Goal: Task Accomplishment & Management: Use online tool/utility

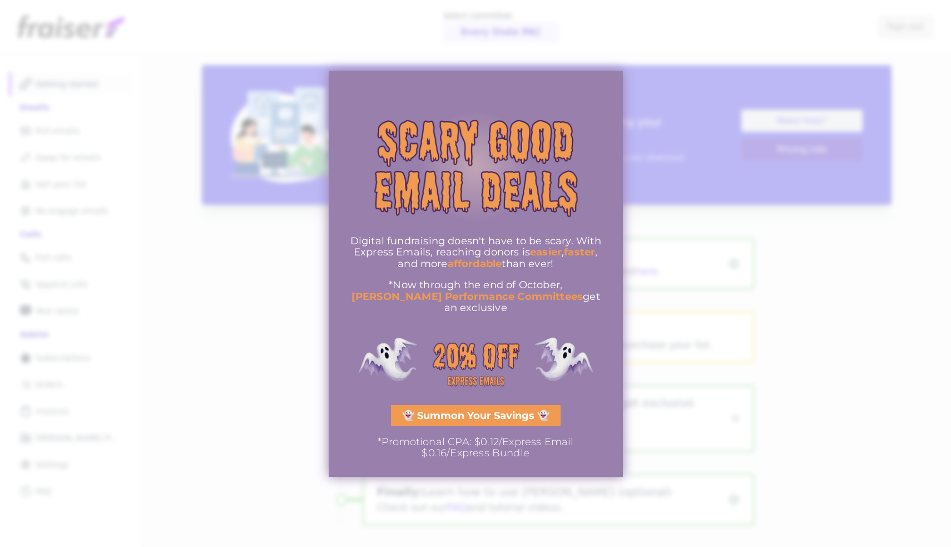
click at [724, 159] on div at bounding box center [475, 273] width 951 height 547
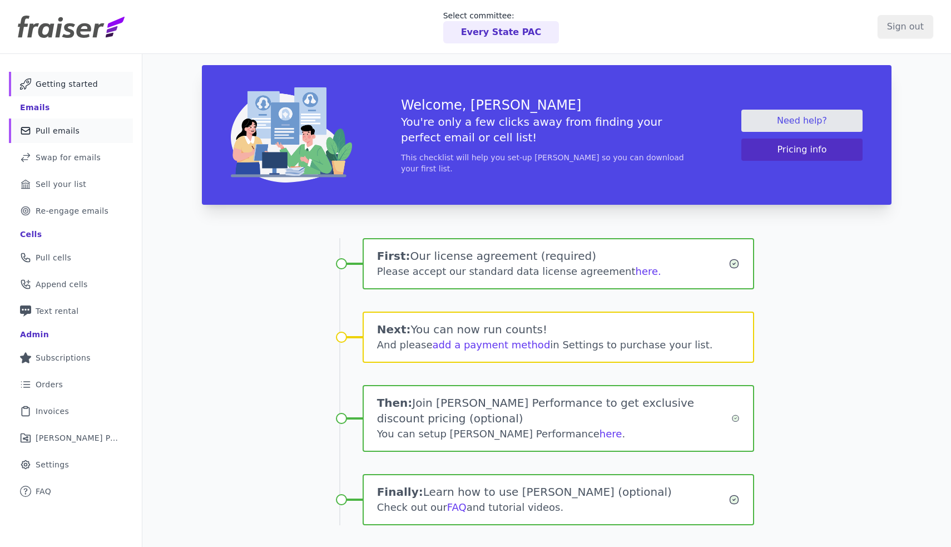
click at [73, 126] on span "Pull emails" at bounding box center [58, 130] width 44 height 11
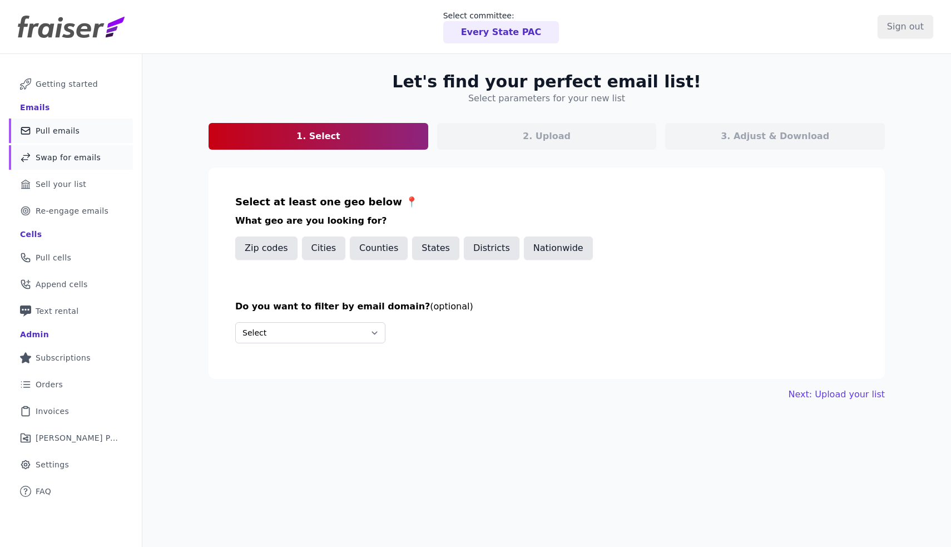
click at [71, 154] on span "Swap for emails" at bounding box center [68, 157] width 65 height 11
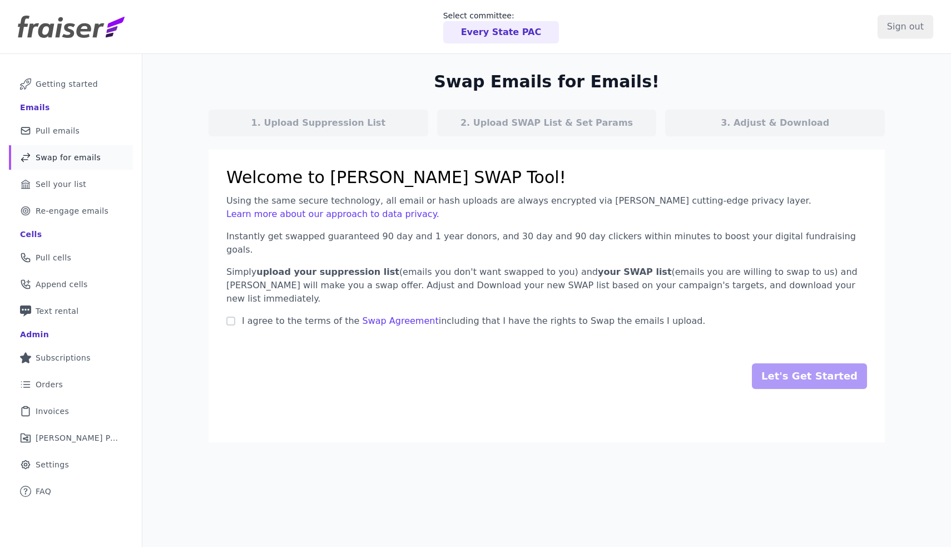
drag, startPoint x: 234, startPoint y: 238, endPoint x: 440, endPoint y: 245, distance: 206.0
click at [440, 245] on section "Welcome to Fraiser's SWAP Tool! Using the same secure technology, all email or …" at bounding box center [547, 296] width 677 height 293
click at [88, 304] on link "Phone Icon with a plus sign Outline of a phone with a plus sign Text rental" at bounding box center [71, 311] width 124 height 24
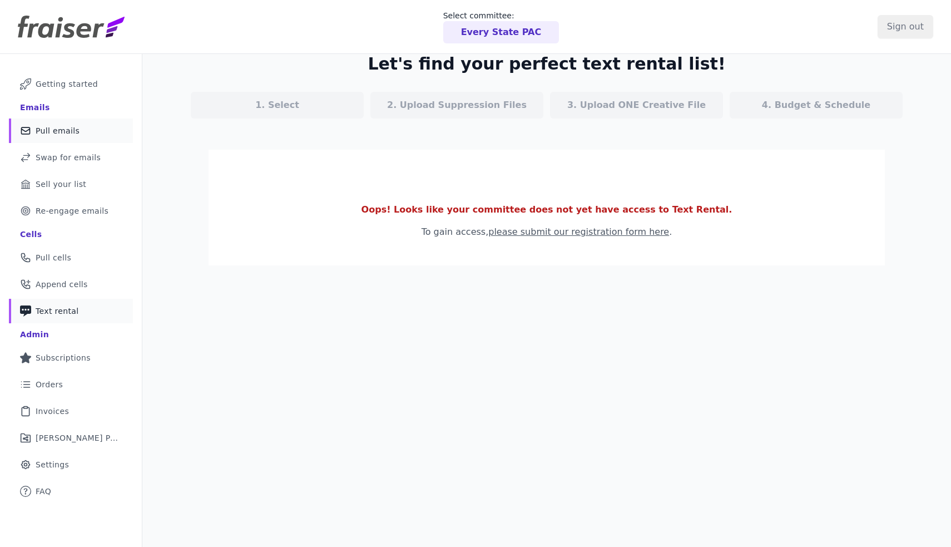
click at [73, 130] on span "Pull emails" at bounding box center [58, 130] width 44 height 11
